Goal: Task Accomplishment & Management: Use online tool/utility

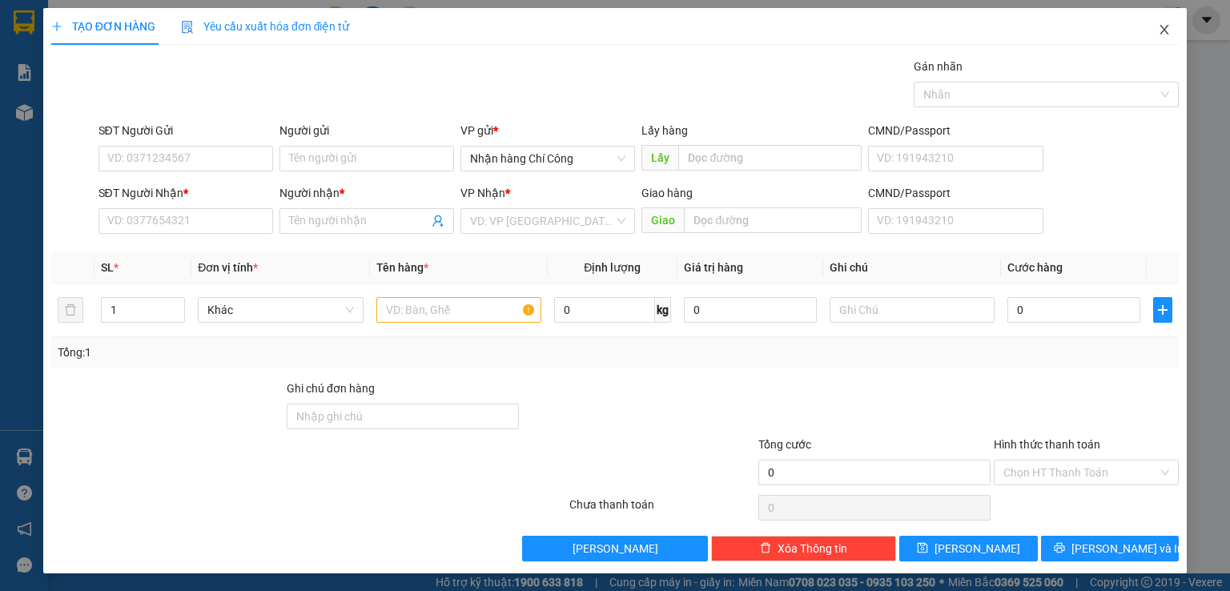
click at [1142, 26] on span "Close" at bounding box center [1164, 30] width 45 height 45
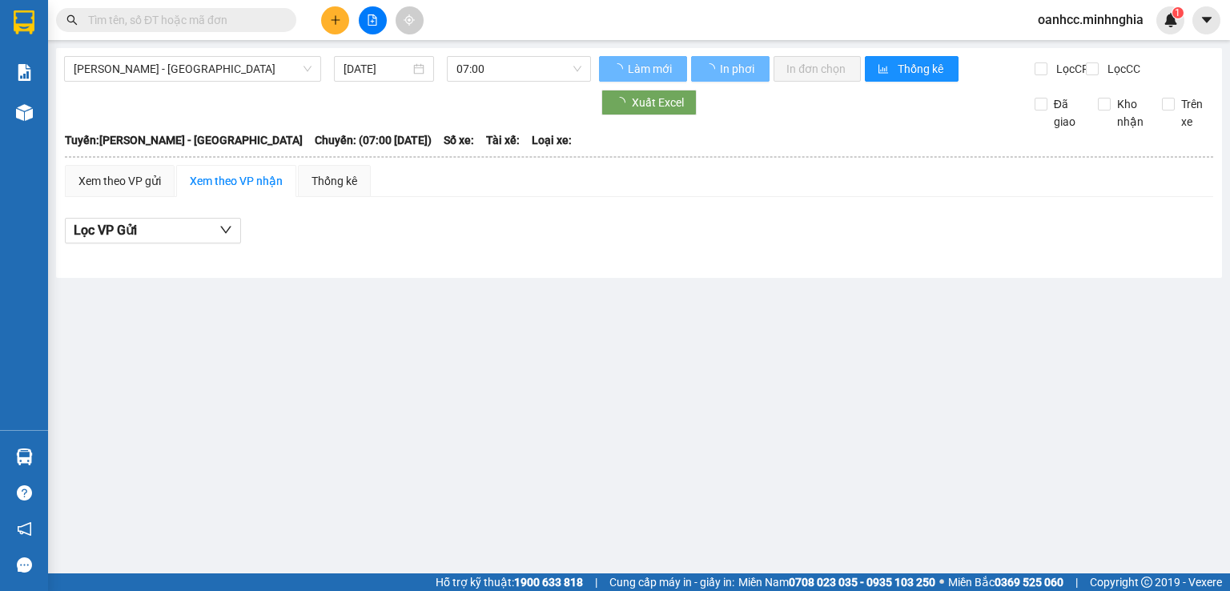
click at [196, 19] on input "text" at bounding box center [182, 20] width 189 height 18
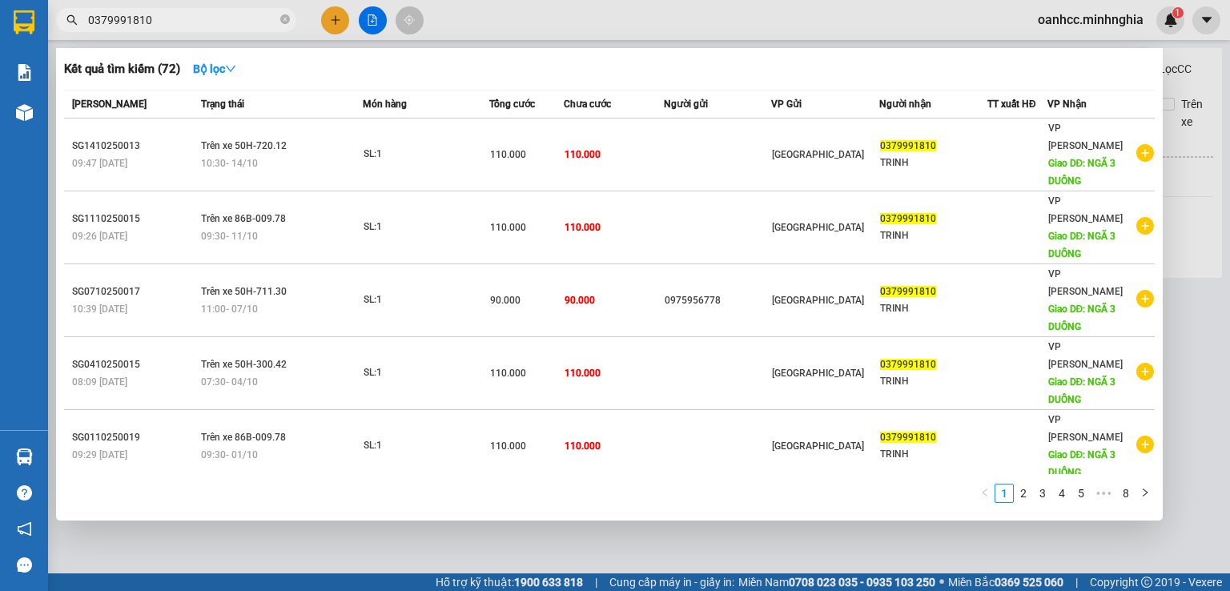
type input "0379991810"
click at [331, 20] on div at bounding box center [615, 295] width 1230 height 591
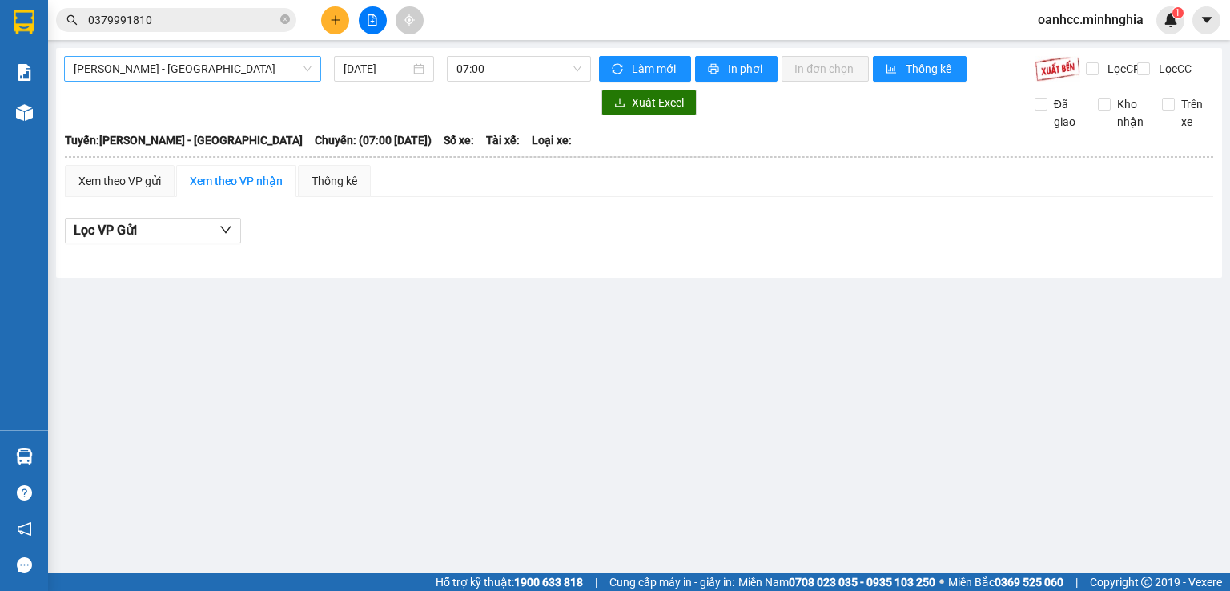
click at [186, 66] on span "[PERSON_NAME] - [GEOGRAPHIC_DATA]" at bounding box center [193, 69] width 238 height 24
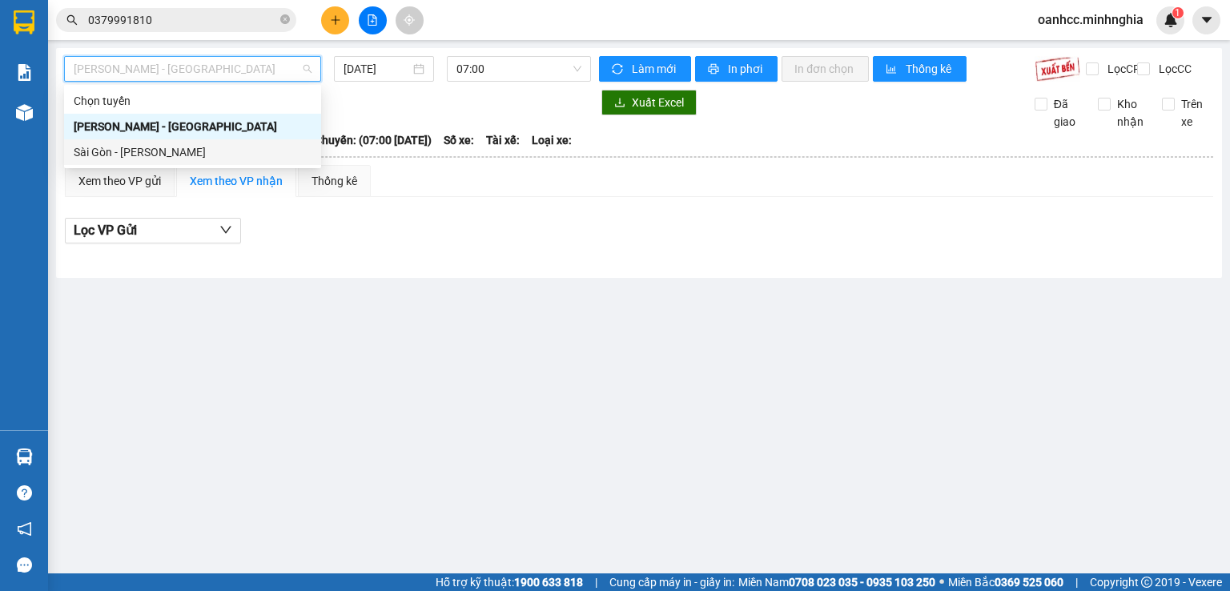
click at [139, 160] on div "Sài Gòn - [PERSON_NAME]" at bounding box center [193, 152] width 238 height 18
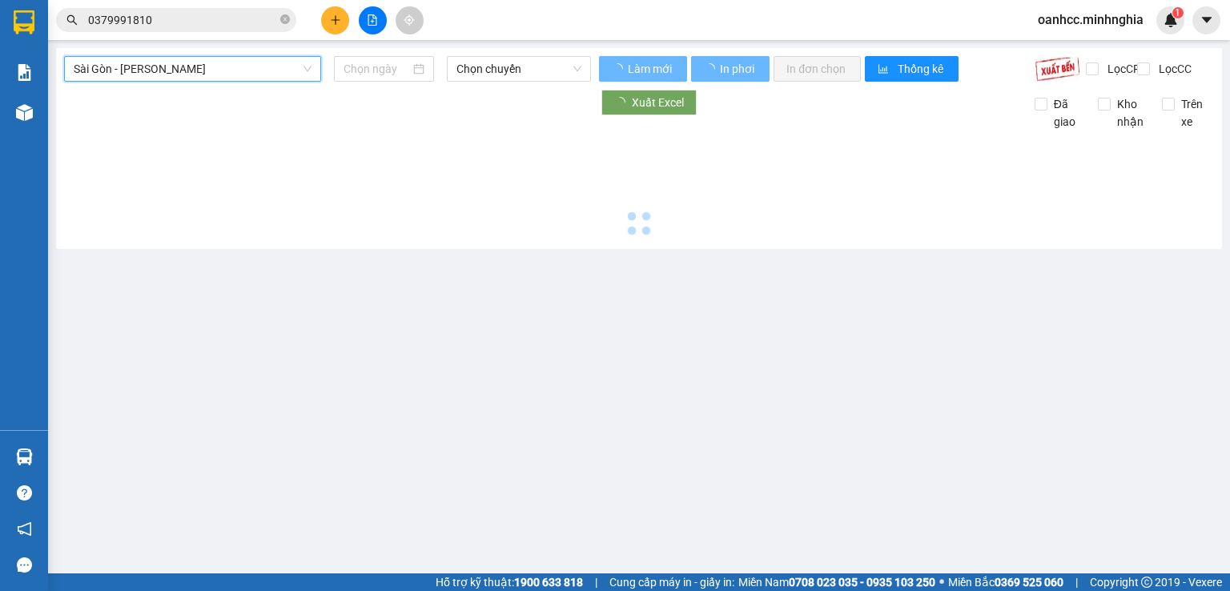
type input "[DATE]"
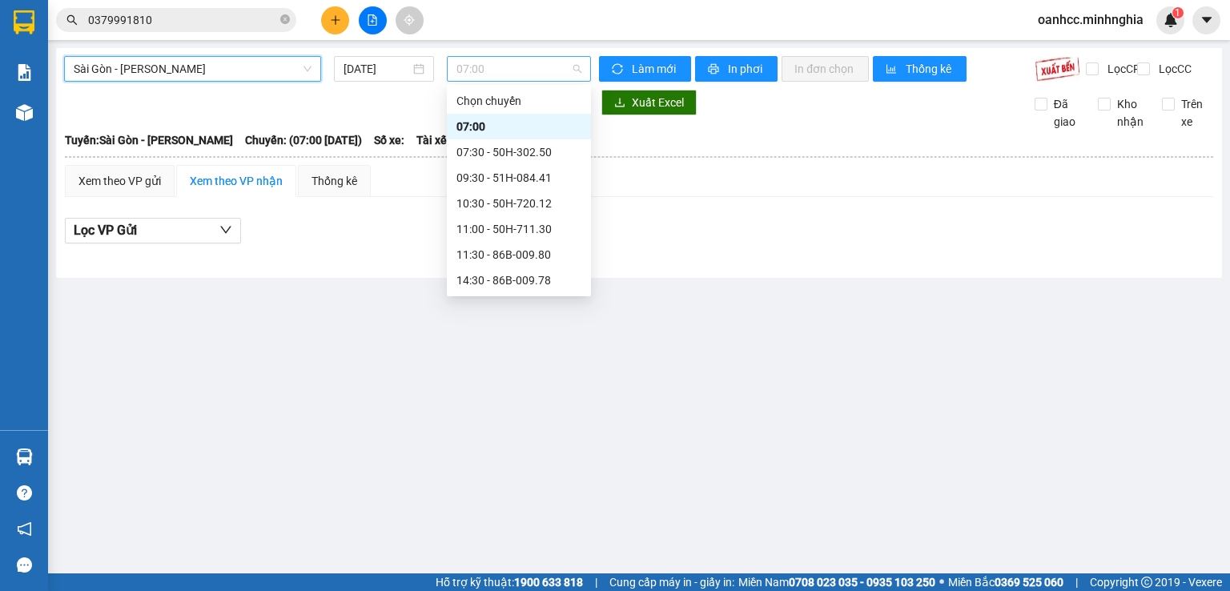
click at [517, 74] on span "07:00" at bounding box center [519, 69] width 126 height 24
click at [505, 206] on div "10:30 - 50H-720.12" at bounding box center [518, 204] width 125 height 18
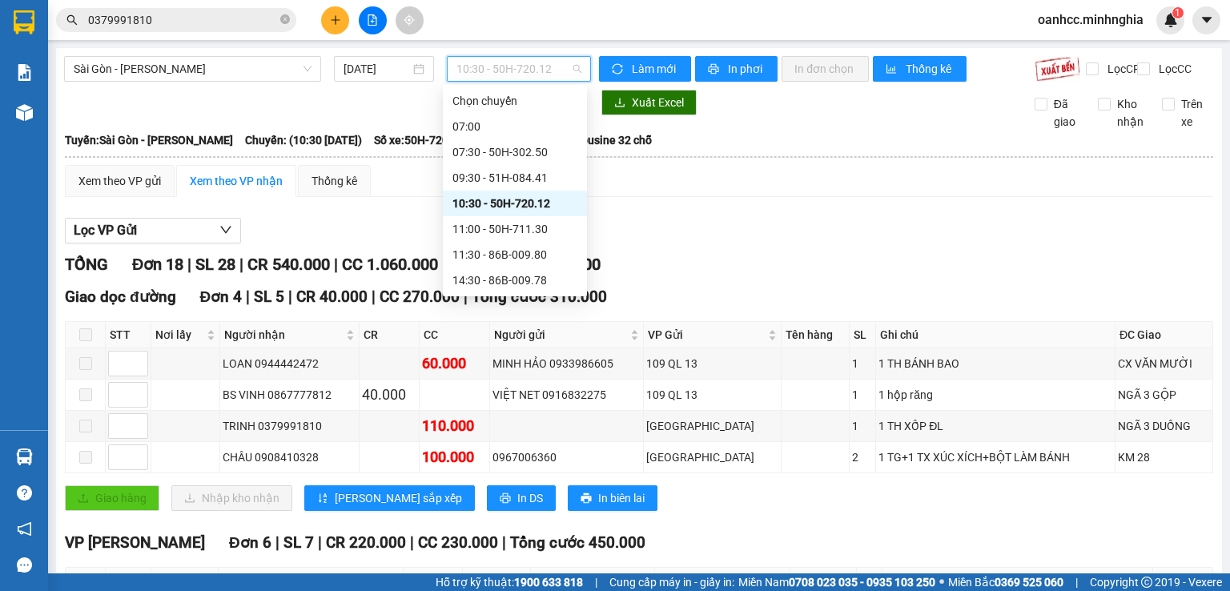
click at [518, 78] on span "10:30 - 50H-720.12" at bounding box center [519, 69] width 126 height 24
click at [497, 228] on div "11:00 - 50H-711.30" at bounding box center [514, 229] width 125 height 18
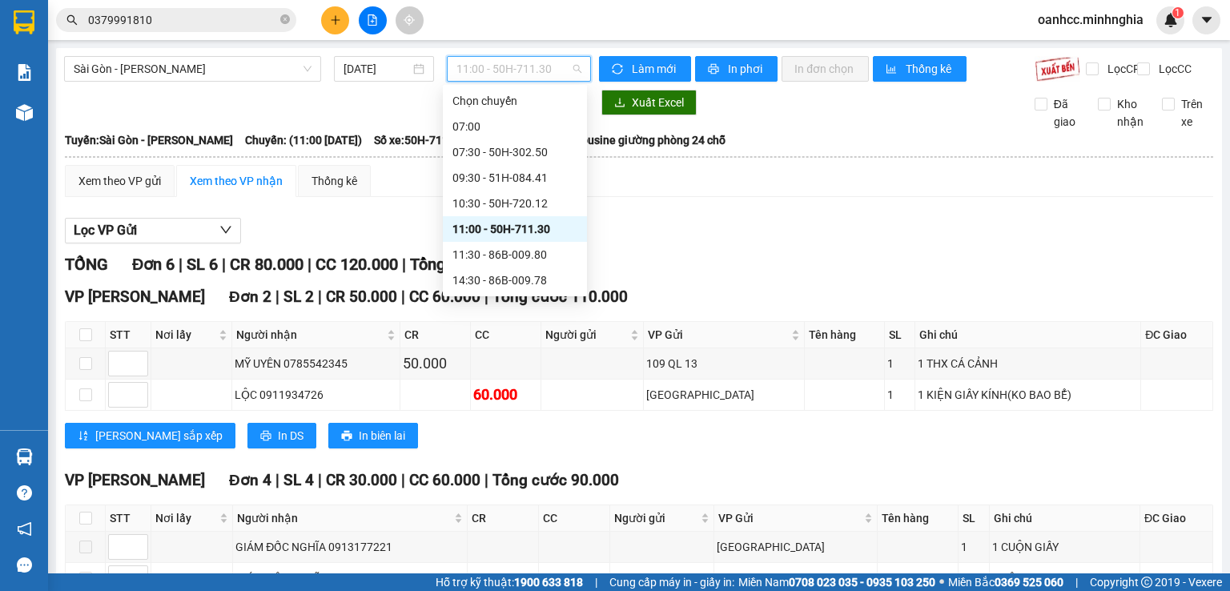
click at [493, 72] on span "11:00 - 50H-711.30" at bounding box center [519, 69] width 126 height 24
click at [512, 151] on div "07:30 - 50H-302.50" at bounding box center [514, 152] width 125 height 18
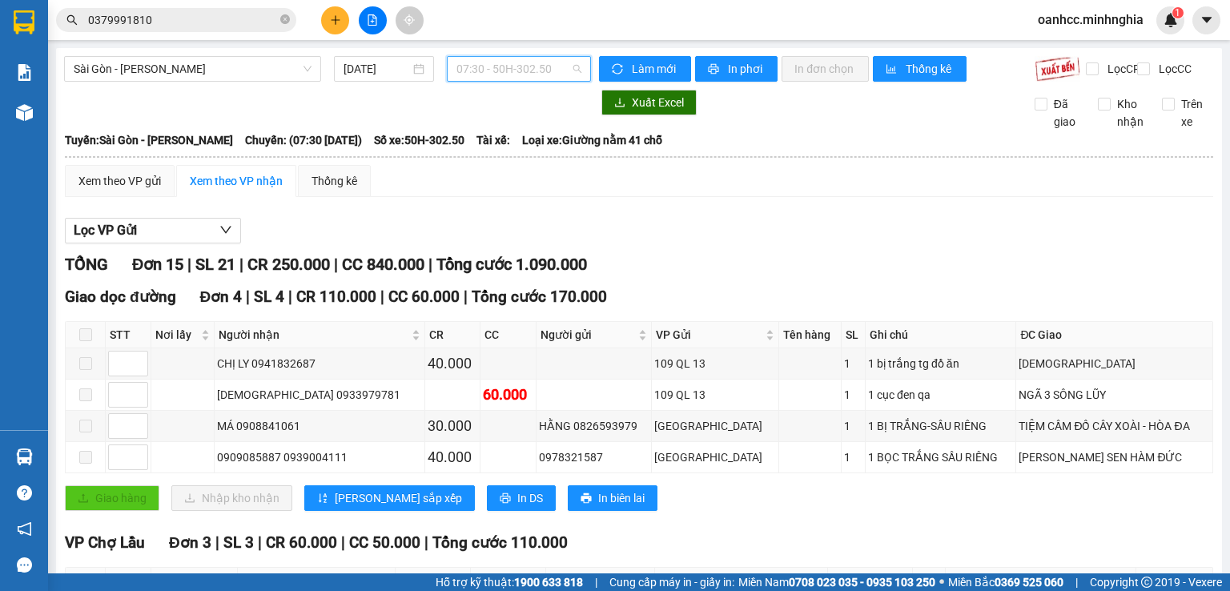
click at [516, 71] on span "07:30 - 50H-302.50" at bounding box center [519, 69] width 126 height 24
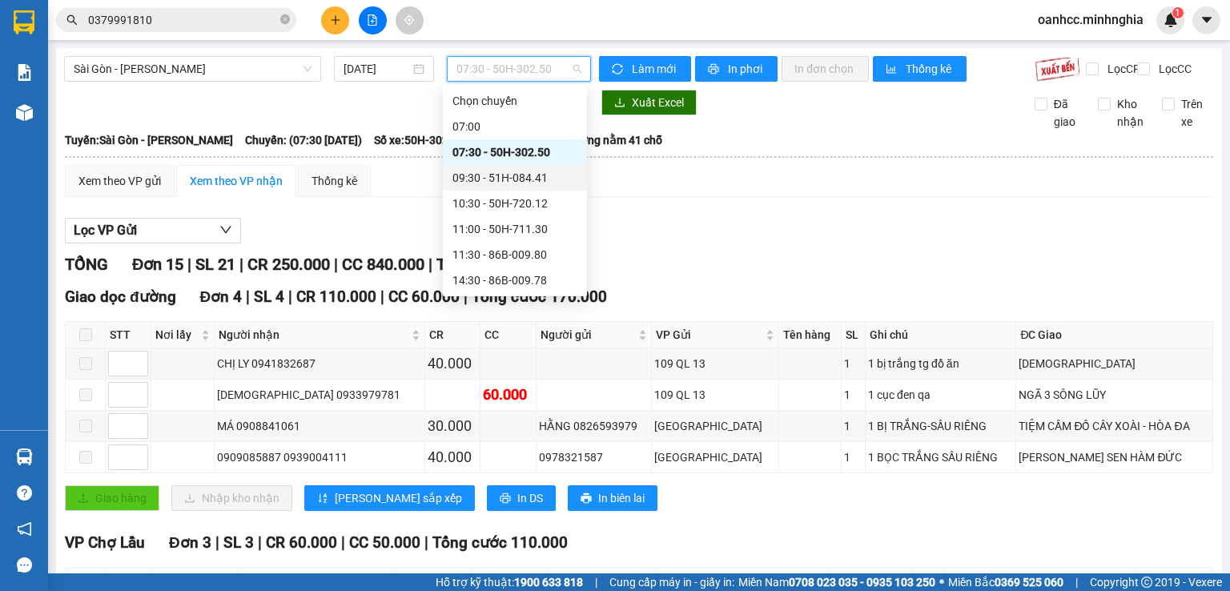
click at [512, 173] on div "09:30 - 51H-084.41" at bounding box center [514, 178] width 125 height 18
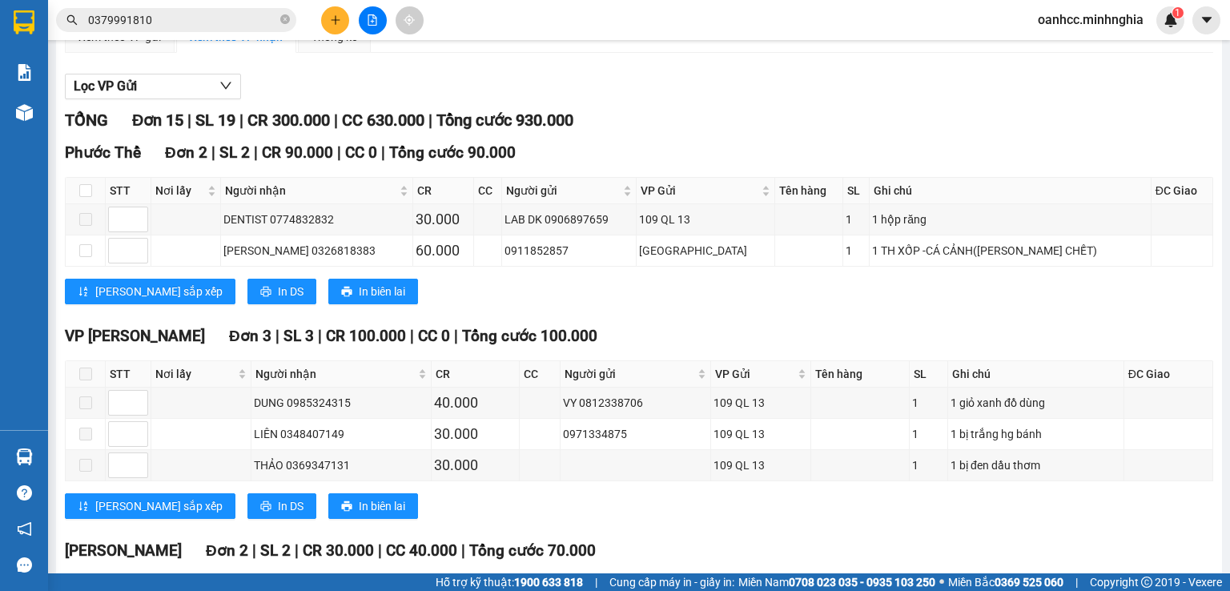
scroll to position [13, 0]
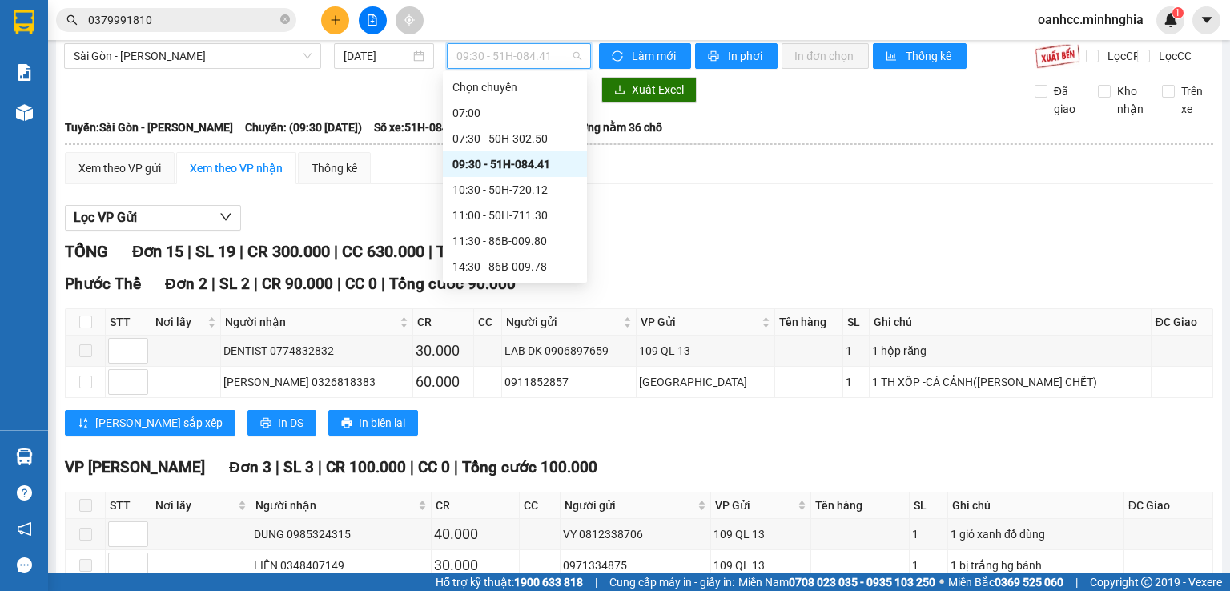
click at [520, 53] on span "09:30 - 51H-084.41" at bounding box center [519, 56] width 126 height 24
click at [509, 183] on div "10:30 - 50H-720.12" at bounding box center [514, 190] width 125 height 18
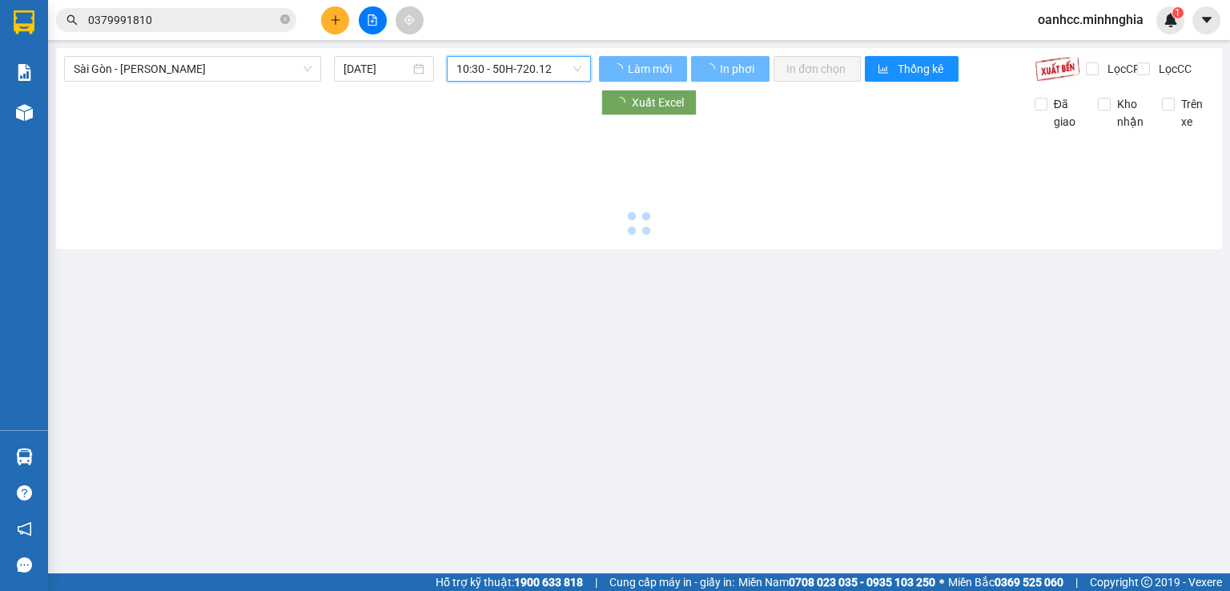
scroll to position [0, 0]
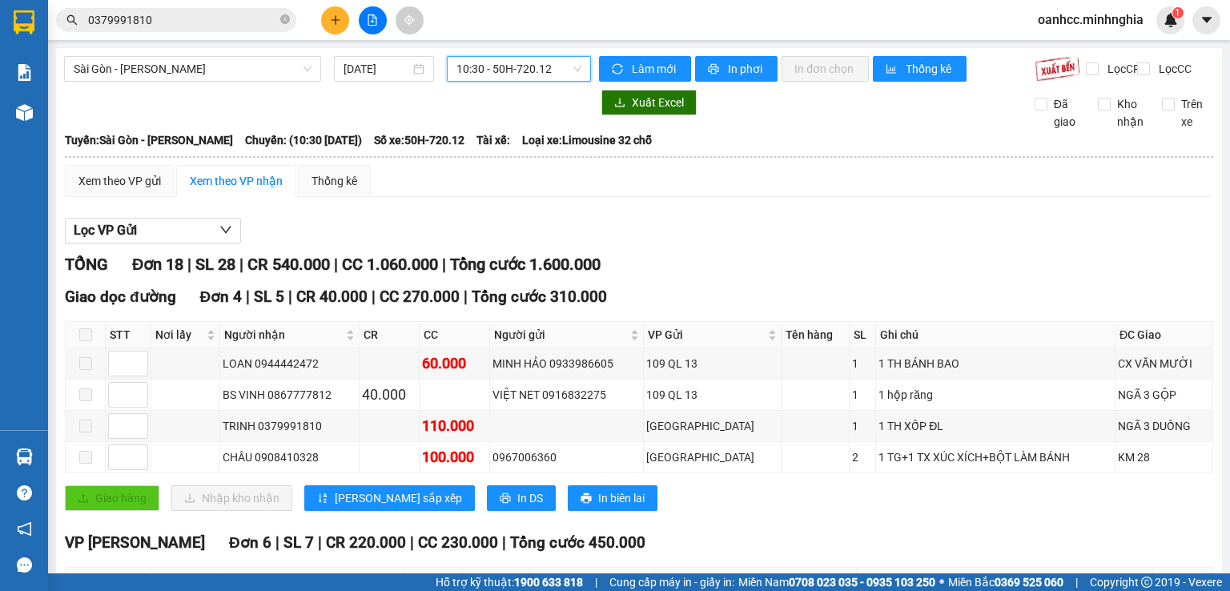
click at [516, 74] on span "10:30 - 50H-720.12" at bounding box center [519, 69] width 126 height 24
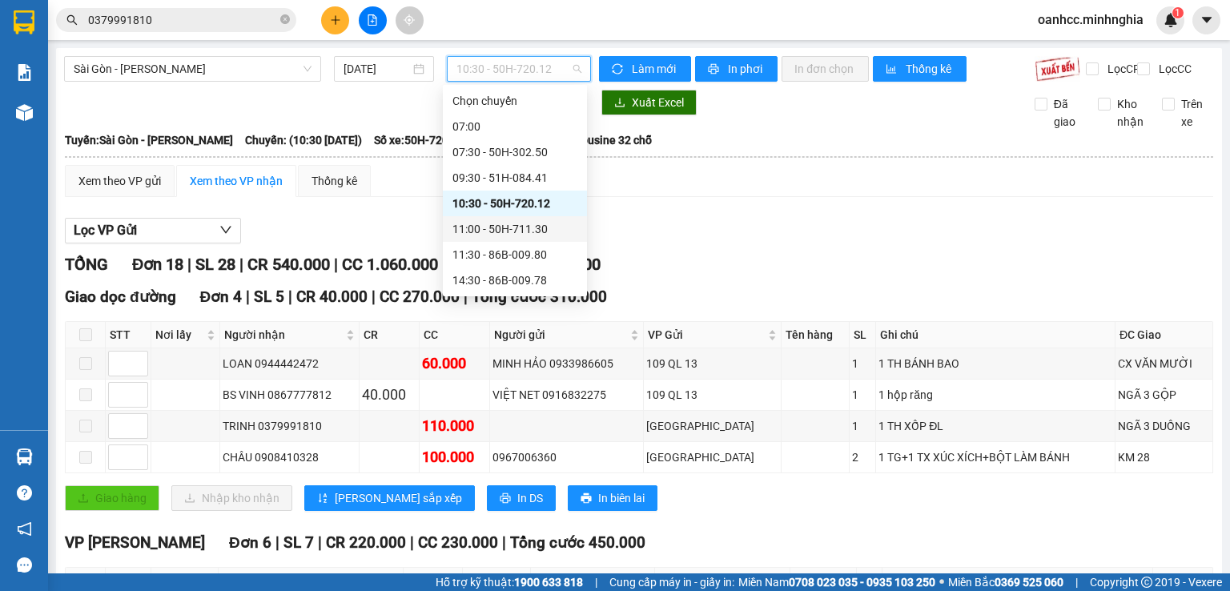
click at [517, 231] on div "11:00 - 50H-711.30" at bounding box center [514, 229] width 125 height 18
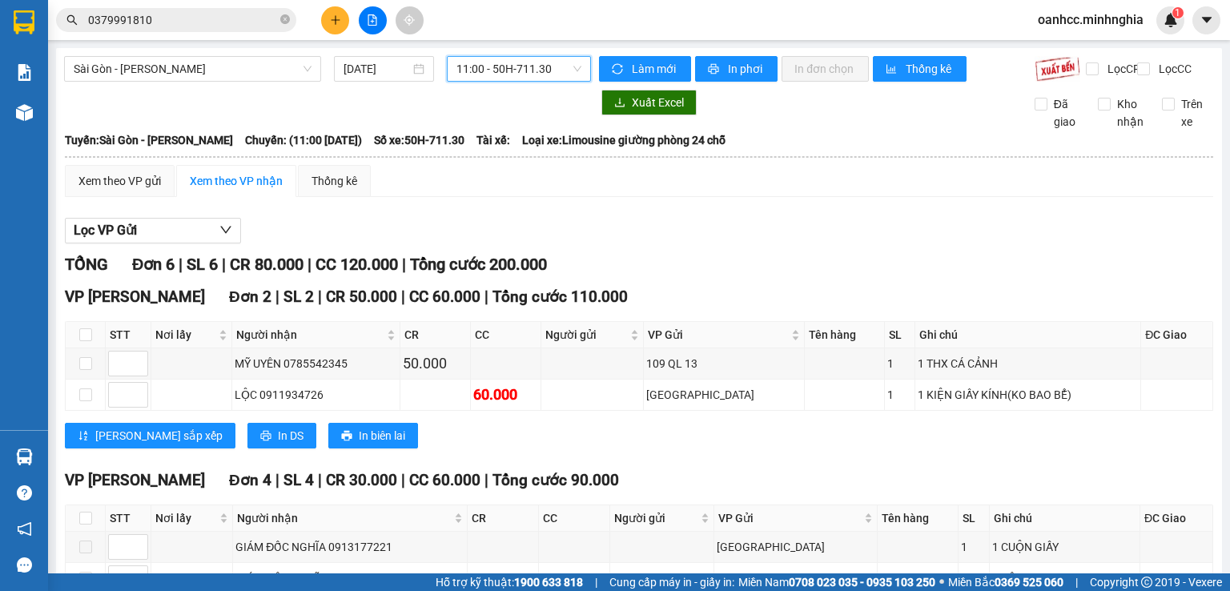
click at [526, 74] on span "11:00 - 50H-711.30" at bounding box center [519, 69] width 126 height 24
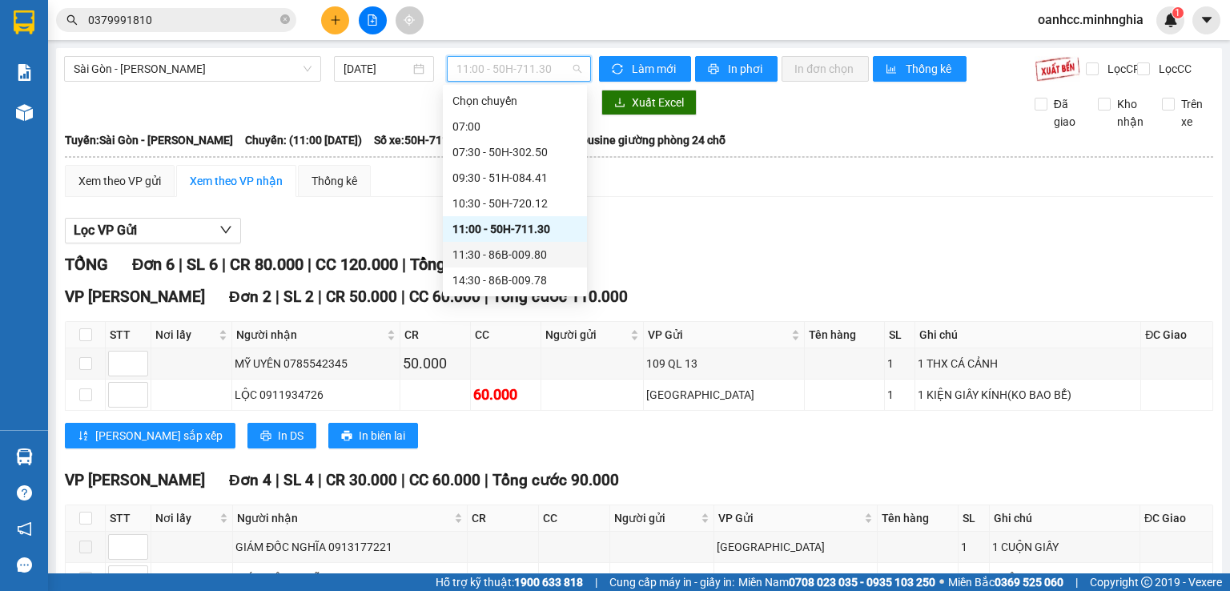
click at [512, 257] on div "11:30 - 86B-009.80" at bounding box center [514, 255] width 125 height 18
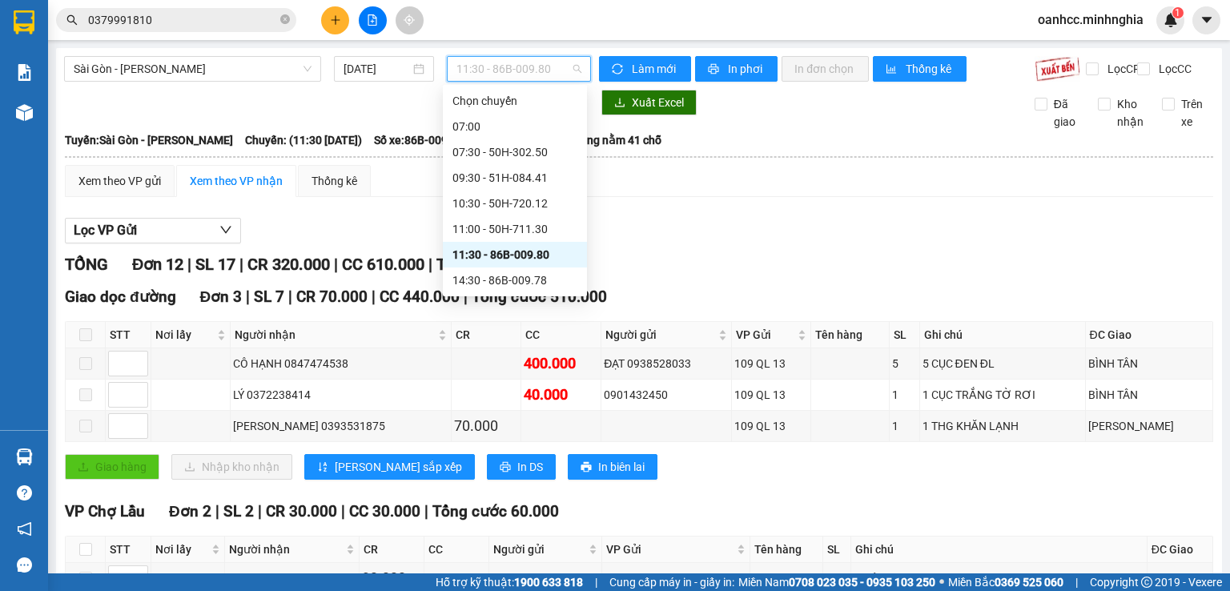
click at [529, 71] on span "11:30 - 86B-009.80" at bounding box center [519, 69] width 126 height 24
click at [531, 283] on div "14:30 - 86B-009.78" at bounding box center [514, 280] width 125 height 18
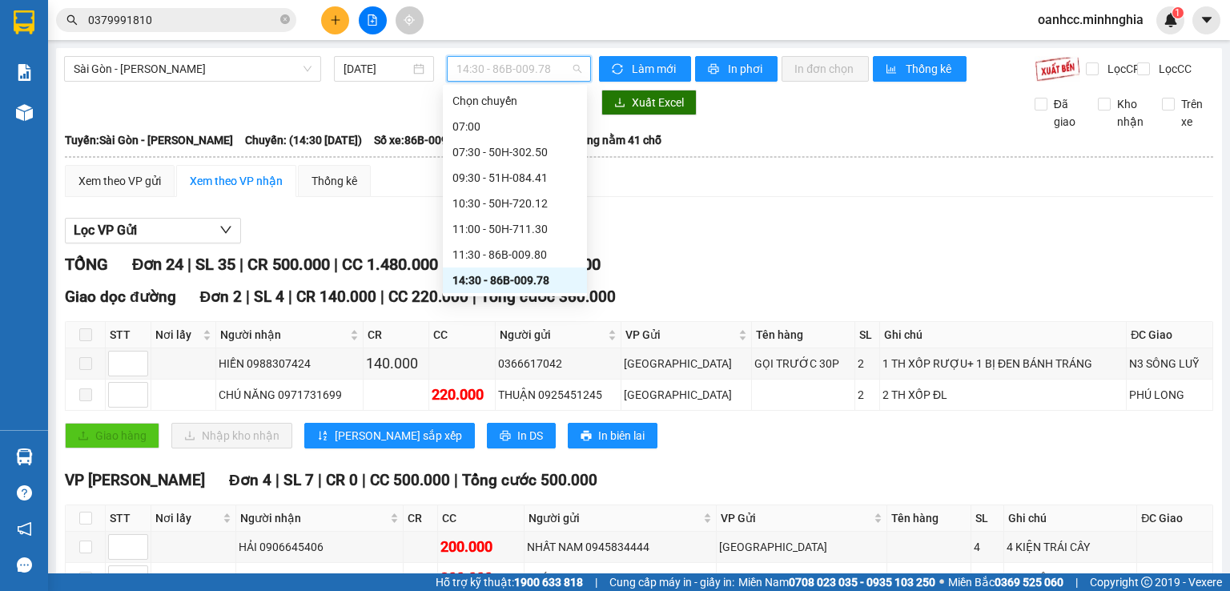
click at [505, 65] on span "14:30 - 86B-009.78" at bounding box center [519, 69] width 126 height 24
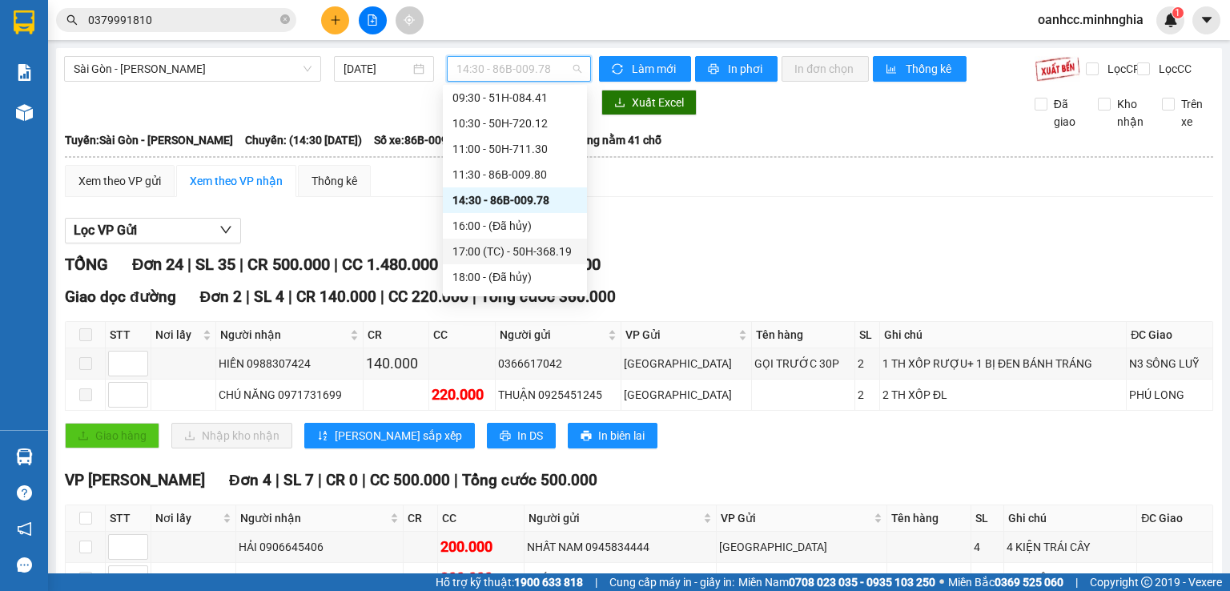
click at [492, 246] on div "17:00 (TC) - 50H-368.19" at bounding box center [514, 252] width 125 height 18
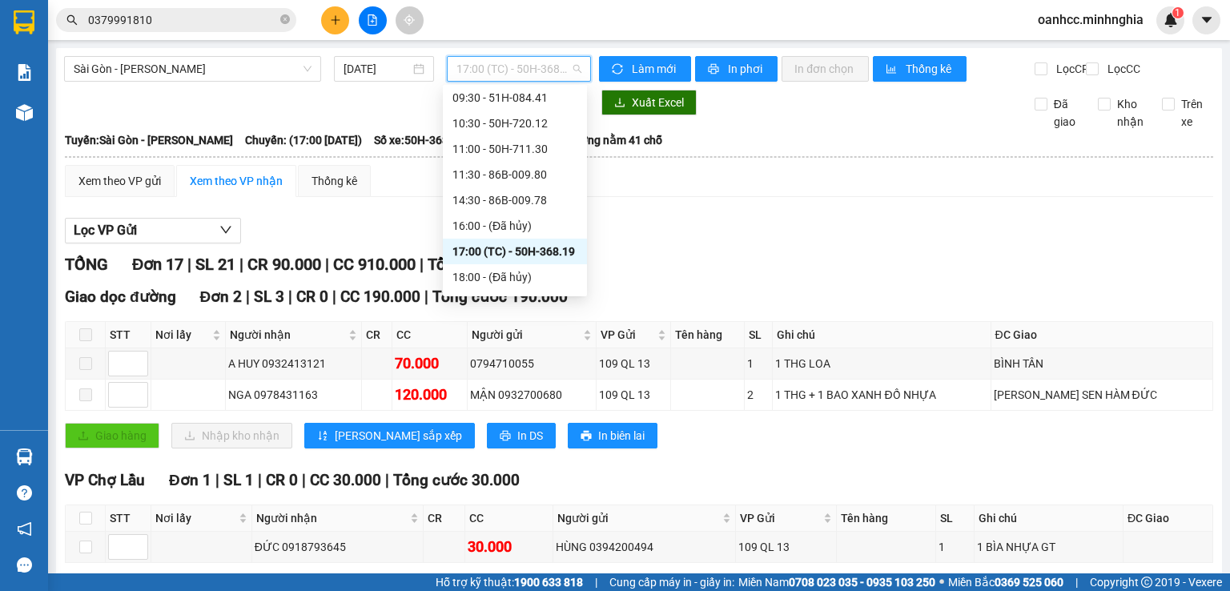
click at [512, 71] on span "17:00 (TC) - 50H-368.19" at bounding box center [519, 69] width 126 height 24
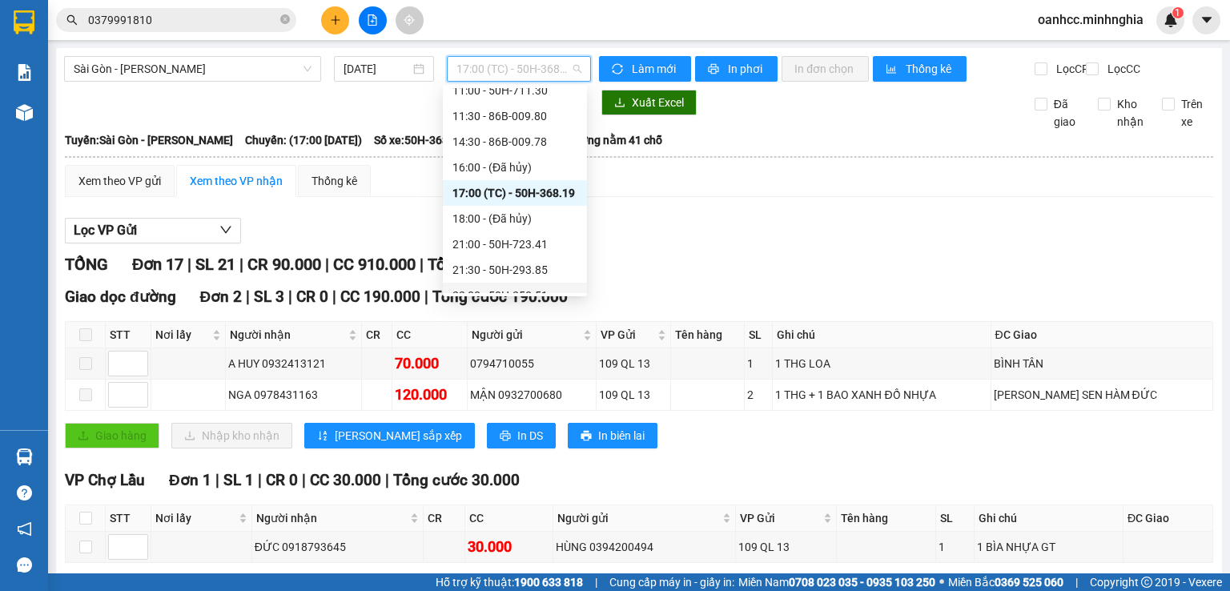
scroll to position [154, 0]
click at [181, 68] on span "Sài Gòn - [PERSON_NAME]" at bounding box center [193, 69] width 238 height 24
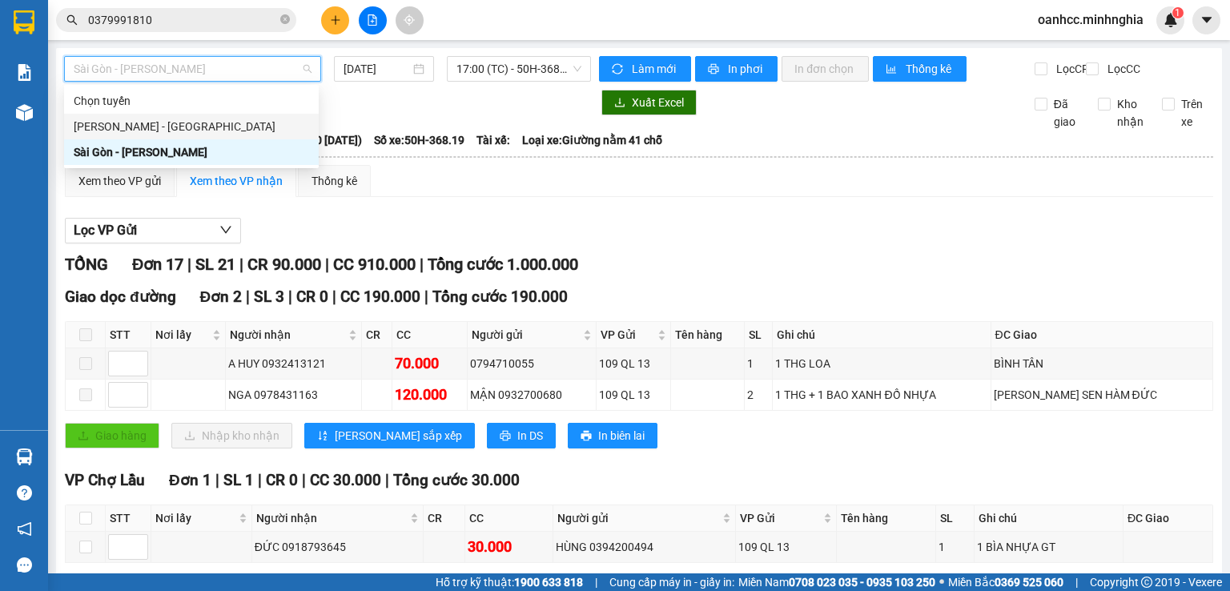
click at [153, 128] on div "[PERSON_NAME] - [GEOGRAPHIC_DATA]" at bounding box center [191, 127] width 235 height 18
type input "[DATE]"
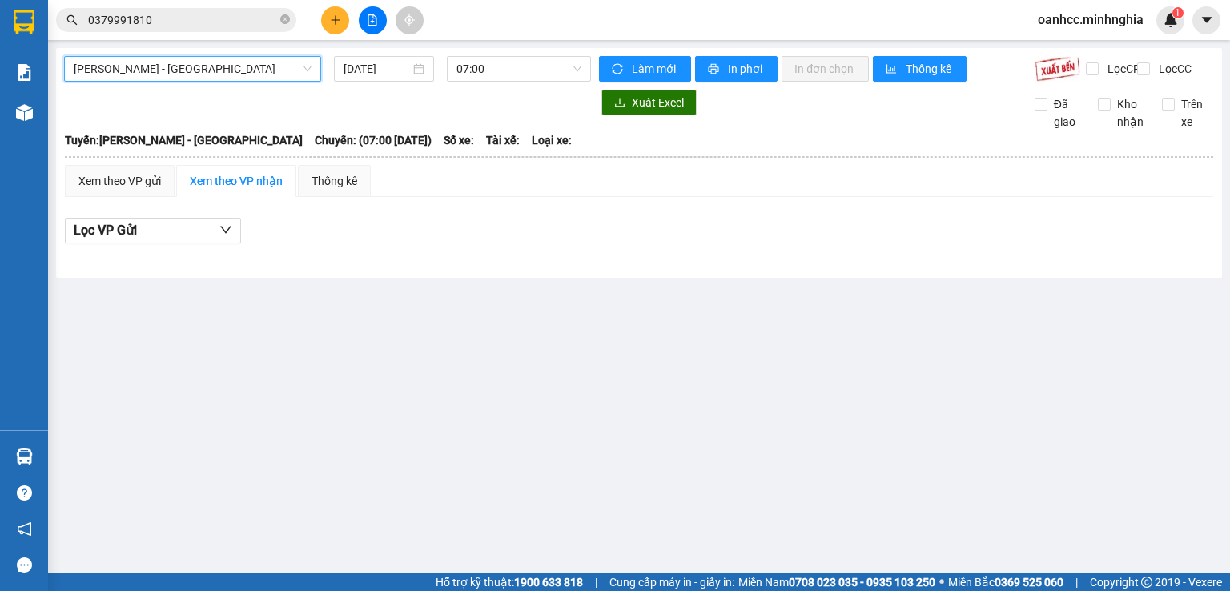
click at [218, 68] on span "[PERSON_NAME] - [GEOGRAPHIC_DATA]" at bounding box center [193, 69] width 238 height 24
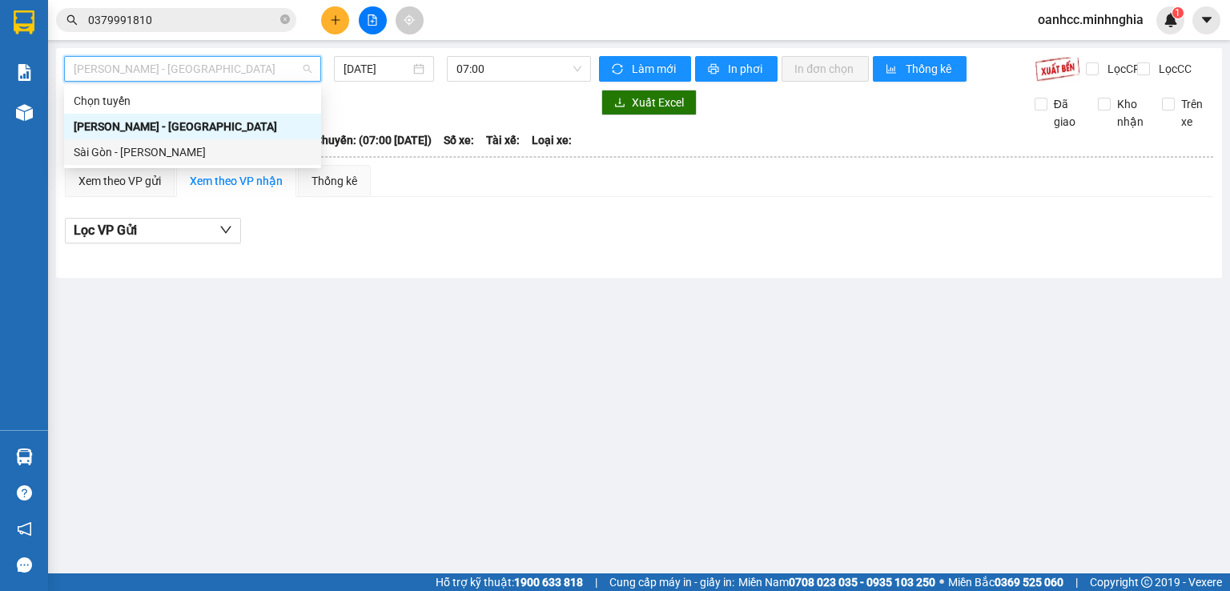
click at [143, 155] on div "Sài Gòn - [PERSON_NAME]" at bounding box center [193, 152] width 238 height 18
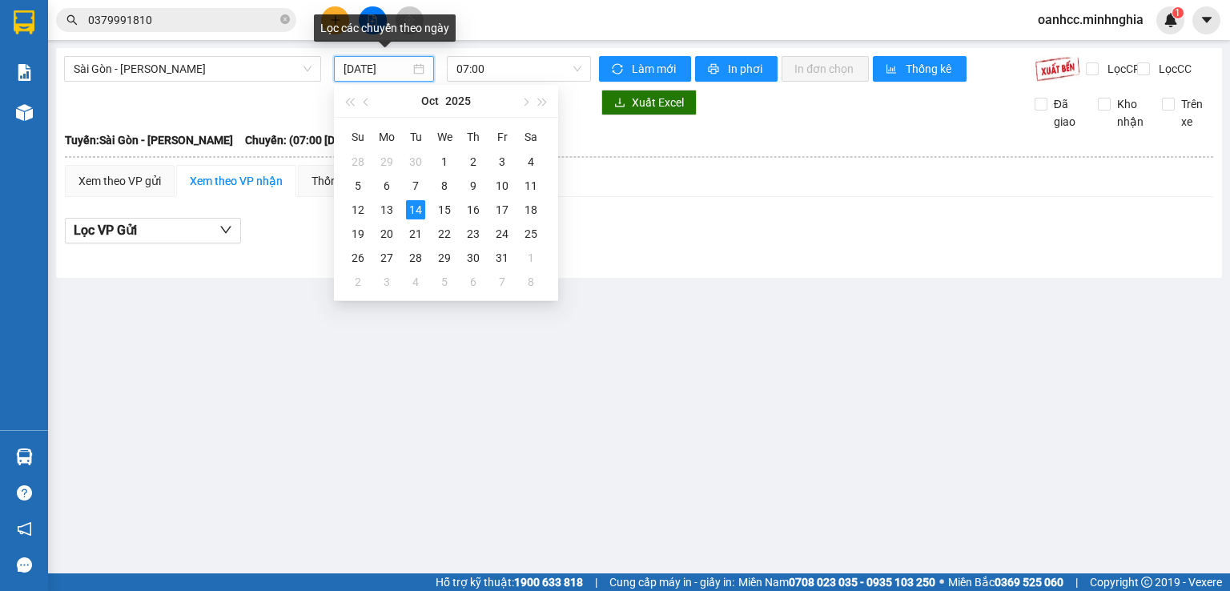
click at [368, 68] on input "[DATE]" at bounding box center [376, 69] width 66 height 18
click at [384, 207] on div "13" at bounding box center [386, 209] width 19 height 19
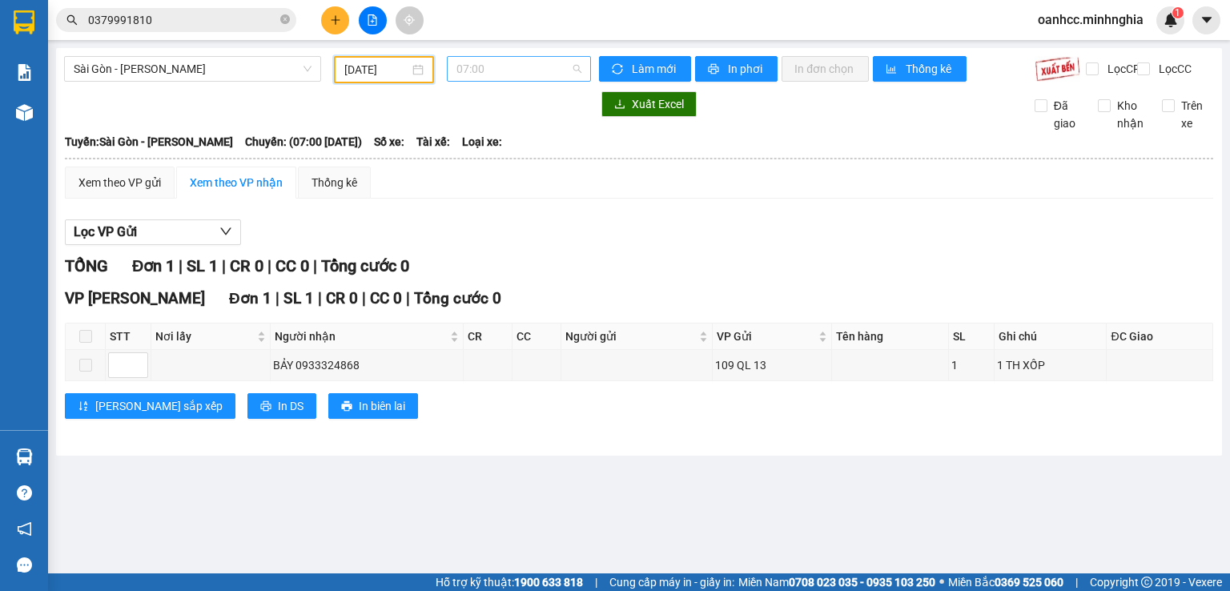
scroll to position [26, 0]
click at [516, 72] on span "07:00" at bounding box center [519, 69] width 126 height 24
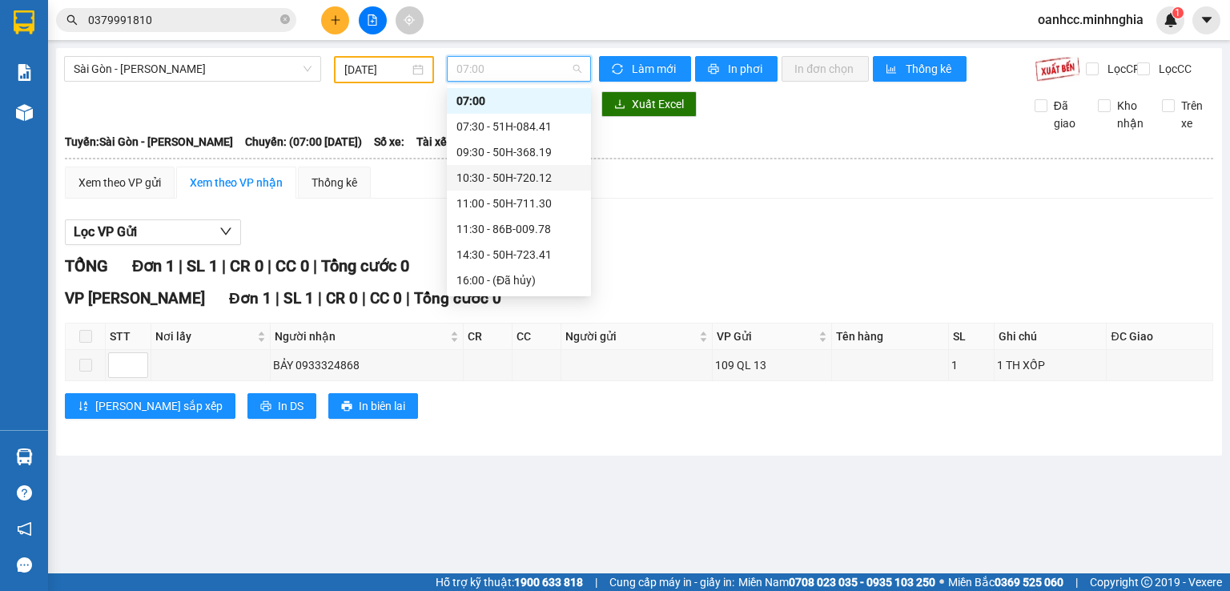
click at [524, 178] on div "10:30 - 50H-720.12" at bounding box center [518, 178] width 125 height 18
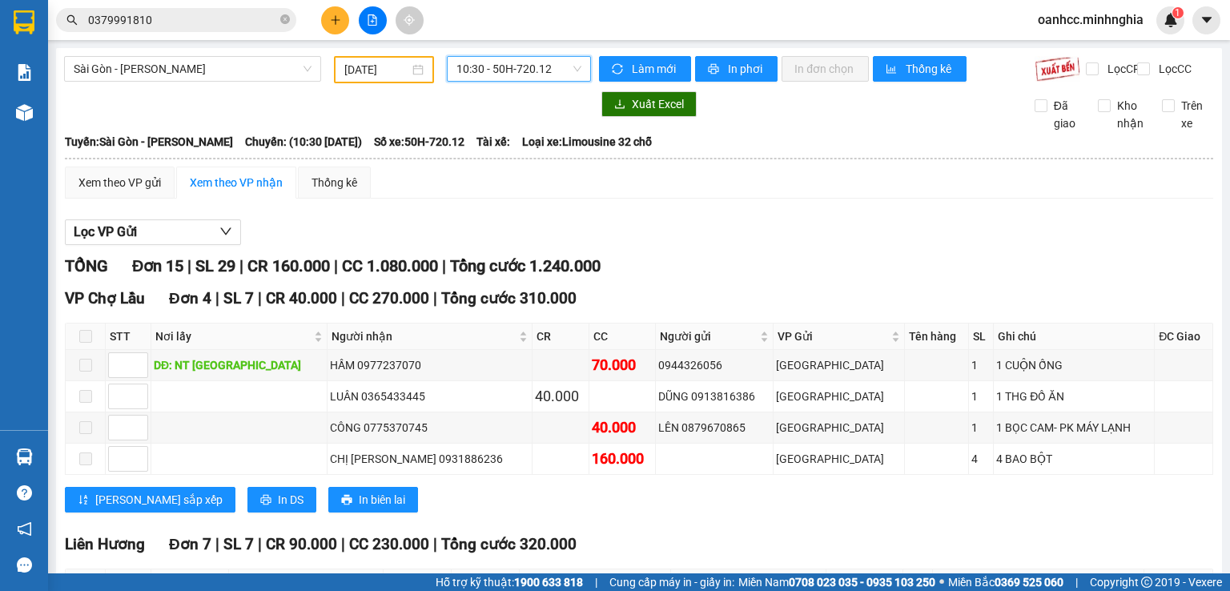
click at [384, 75] on input "[DATE]" at bounding box center [376, 70] width 64 height 18
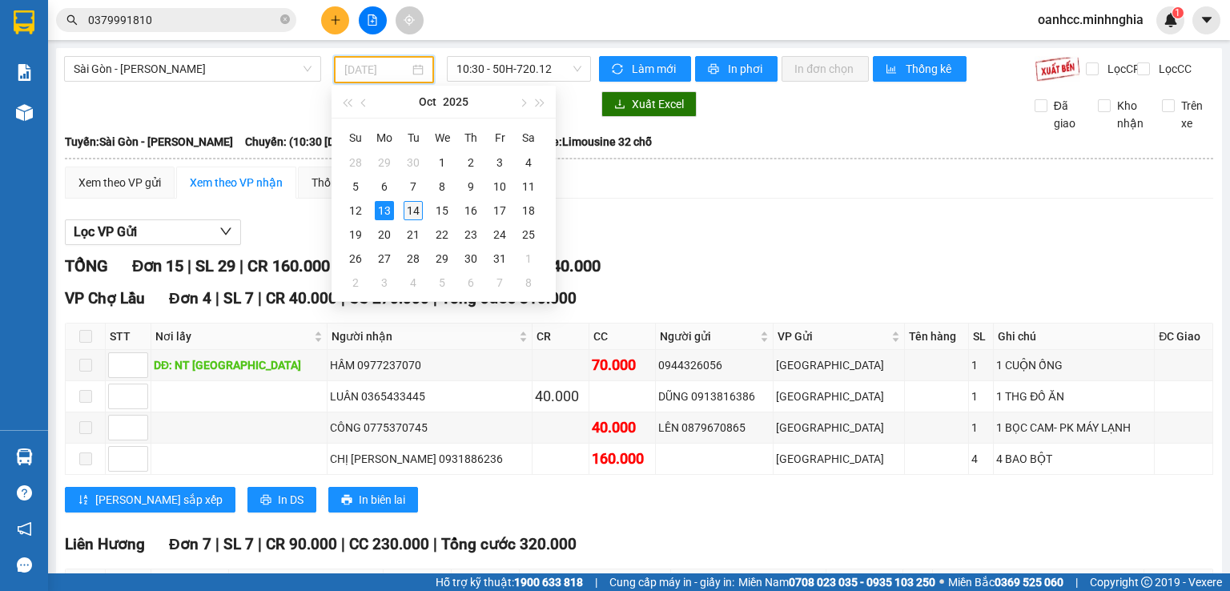
click at [415, 215] on div "14" at bounding box center [413, 210] width 19 height 19
type input "[DATE]"
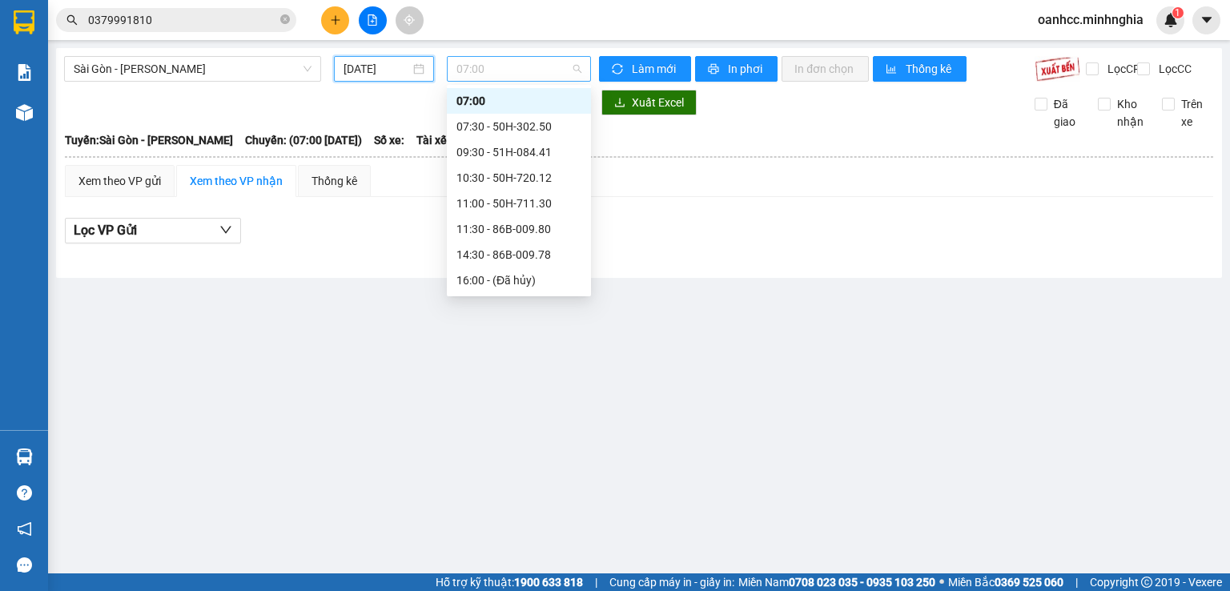
click at [527, 76] on span "07:00" at bounding box center [519, 69] width 126 height 24
click at [496, 180] on div "10:30 - 50H-720.12" at bounding box center [518, 178] width 125 height 18
